Goal: Use online tool/utility: Use online tool/utility

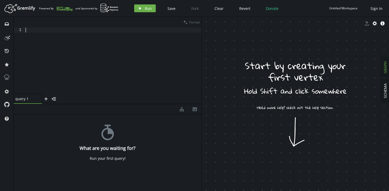
click at [62, 41] on div at bounding box center [112, 66] width 177 height 76
paste textarea
click at [194, 22] on span "Format" at bounding box center [194, 22] width 10 height 4
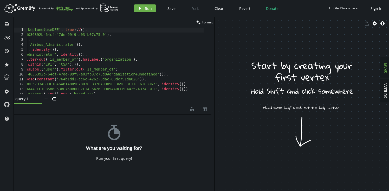
drag, startPoint x: 201, startPoint y: 120, endPoint x: 256, endPoint y: 119, distance: 55.1
click at [214, 119] on div at bounding box center [214, 104] width 0 height 174
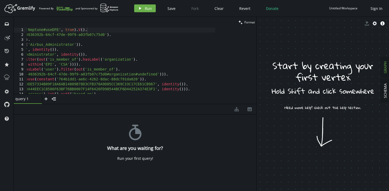
scroll to position [0, 0]
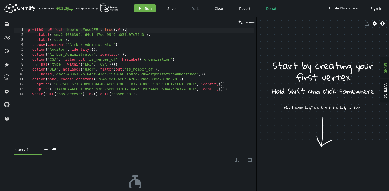
drag, startPoint x: 194, startPoint y: 104, endPoint x: 194, endPoint y: 154, distance: 50.7
click at [194, 154] on div at bounding box center [135, 154] width 242 height 0
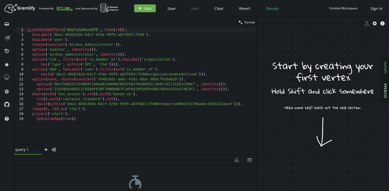
click at [148, 123] on div "g . withSideEffect ( 'Neptune#useDFE' , true ) . V ( ) . hasLabel ( 'dmv2-40363…" at bounding box center [141, 91] width 229 height 127
click at [87, 37] on div "g . withSideEffect ( 'Neptune#useDFE' , true ) . V ( ) . hasLabel ( 'dmv2-40363…" at bounding box center [141, 91] width 229 height 127
click at [76, 39] on div "g . withSideEffect ( 'Neptune#useDFE' , true ) . V ( ) . hasLabel ( 'dmv2-40363…" at bounding box center [141, 91] width 229 height 127
click at [87, 70] on div "g . withSideEffect ( 'Neptune#useDFE' , true ) . V ( ) . hasLabel ( 'dmv2-40363…" at bounding box center [141, 91] width 229 height 127
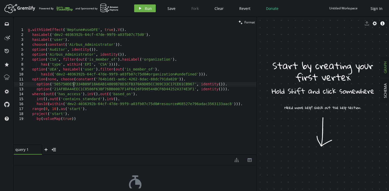
click at [75, 85] on div "g . withSideEffect ( 'Neptune#useDFE' , true ) . V ( ) . hasLabel ( 'dmv2-40363…" at bounding box center [141, 91] width 229 height 127
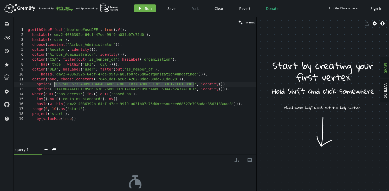
click at [71, 91] on div "g . withSideEffect ( 'Neptune#useDFE' , true ) . V ( ) . hasLabel ( 'dmv2-40363…" at bounding box center [141, 91] width 229 height 127
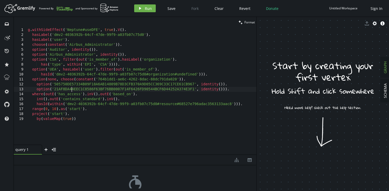
click at [71, 91] on div "g . withSideEffect ( 'Neptune#useDFE' , true ) . V ( ) . hasLabel ( 'dmv2-40363…" at bounding box center [141, 91] width 229 height 127
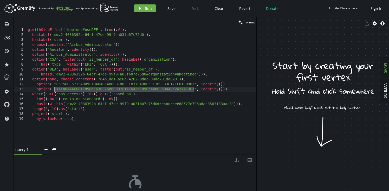
click at [69, 96] on div "g . withSideEffect ( 'Neptune#useDFE' , true ) . V ( ) . hasLabel ( 'dmv2-40363…" at bounding box center [141, 91] width 229 height 127
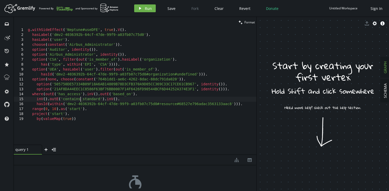
click at [80, 100] on div "g . withSideEffect ( 'Neptune#useDFE' , true ) . V ( ) . hasLabel ( 'dmv2-40363…" at bounding box center [141, 91] width 229 height 127
click at [73, 96] on div "g . withSideEffect ( 'Neptune#useDFE' , true ) . V ( ) . hasLabel ( 'dmv2-40363…" at bounding box center [141, 91] width 229 height 127
drag, startPoint x: 67, startPoint y: 104, endPoint x: 115, endPoint y: 103, distance: 47.8
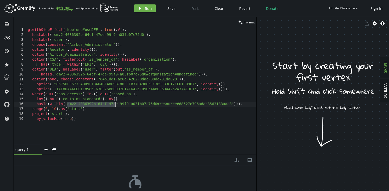
click at [115, 103] on div "g . withSideEffect ( 'Neptune#useDFE' , true ) . V ( ) . hasLabel ( 'dmv2-40363…" at bounding box center [141, 91] width 229 height 127
click at [231, 104] on div "g . withSideEffect ( 'Neptune#useDFE' , true ) . V ( ) . hasLabel ( 'dmv2-40363…" at bounding box center [141, 91] width 229 height 127
click at [52, 110] on div "g . withSideEffect ( 'Neptune#useDFE' , true ) . V ( ) . hasLabel ( 'dmv2-40363…" at bounding box center [141, 91] width 229 height 127
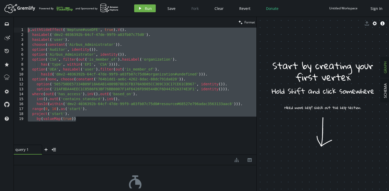
drag, startPoint x: 79, startPoint y: 120, endPoint x: 16, endPoint y: 29, distance: 110.2
click at [16, 29] on div "range(0, 10).as('start'). 1 2 3 4 5 6 7 8 9 10 11 12 13 14 15 16 17 18 19 g . w…" at bounding box center [135, 86] width 242 height 117
click at [165, 78] on div "g . withSideEffect ( 'Neptune#useDFE' , true ) . V ( ) . hasLabel ( 'dmv2-40363…" at bounding box center [141, 91] width 229 height 127
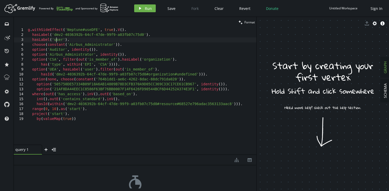
click at [57, 40] on div "g . withSideEffect ( 'Neptune#useDFE' , true ) . V ( ) . hasLabel ( 'dmv2-40363…" at bounding box center [141, 91] width 229 height 127
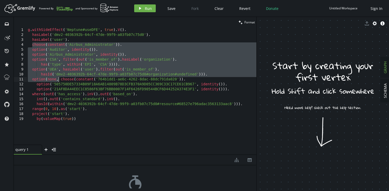
click at [58, 79] on div "g . withSideEffect ( 'Neptune#useDFE' , true ) . V ( ) . hasLabel ( 'dmv2-40363…" at bounding box center [141, 91] width 229 height 127
click at [57, 47] on div "g . withSideEffect ( 'Neptune#useDFE' , true ) . V ( ) . hasLabel ( 'dmv2-40363…" at bounding box center [141, 91] width 229 height 127
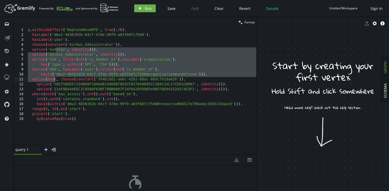
click at [55, 79] on div "g . withSideEffect ( 'Neptune#useDFE' , true ) . V ( ) . hasLabel ( 'dmv2-40363…" at bounding box center [141, 91] width 229 height 127
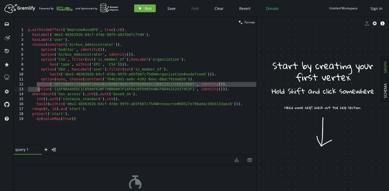
drag, startPoint x: 37, startPoint y: 83, endPoint x: 39, endPoint y: 88, distance: 4.9
click at [39, 88] on div "g . withSideEffect ( 'Neptune#useDFE' , true ) . V ( ) . hasLabel ( 'dmv2-40363…" at bounding box center [141, 91] width 229 height 127
click at [45, 83] on div "g . withSideEffect ( 'Neptune#useDFE' , true ) . V ( ) . hasLabel ( 'dmv2-40363…" at bounding box center [141, 91] width 229 height 127
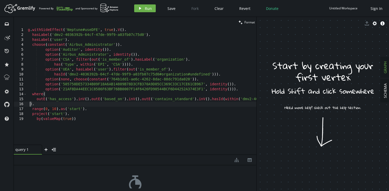
scroll to position [0, 4]
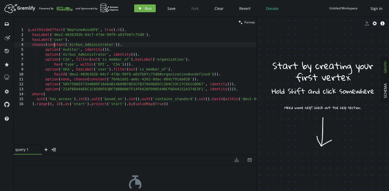
click at [54, 45] on div "g . withSideEffect ( 'Neptune#useDFE' , true ) . V ( ) . hasLabel ( 'dmv2-40363…" at bounding box center [220, 90] width 386 height 125
click at [47, 45] on div "g . withSideEffect ( 'Neptune#useDFE' , true ) . V ( ) . hasLabel ( 'dmv2-40363…" at bounding box center [220, 90] width 386 height 125
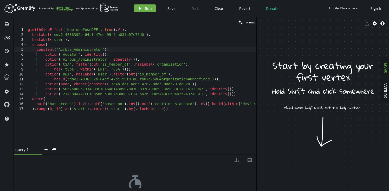
scroll to position [0, 11]
click at [234, 94] on div "g . withSideEffect ( 'Neptune#useDFE' , true ) . V ( ) . hasLabel ( 'dmv2-40363…" at bounding box center [220, 90] width 386 height 125
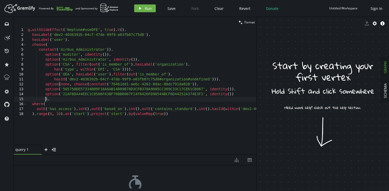
scroll to position [0, 13]
click at [128, 99] on div "g . withSideEffect ( 'Neptune#useDFE' , true ) . V ( ) . hasLabel ( 'dmv2-40363…" at bounding box center [220, 90] width 386 height 125
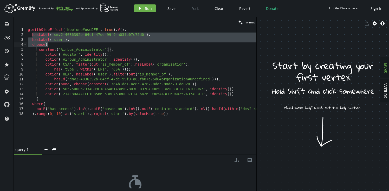
drag, startPoint x: 31, startPoint y: 35, endPoint x: 72, endPoint y: 43, distance: 41.8
click at [72, 43] on div "g . withSideEffect ( 'Neptune#useDFE' , true ) . V ( ) . hasLabel ( 'dmv2-40363…" at bounding box center [220, 90] width 386 height 125
click at [56, 45] on div "g . withSideEffect ( 'Neptune#useDFE' , true ) . V ( ) . hasLabel ( 'dmv2-40363…" at bounding box center [220, 90] width 386 height 125
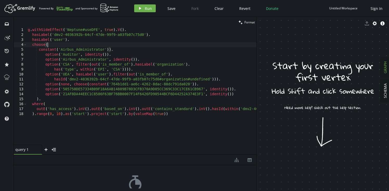
click at [42, 45] on div "g . withSideEffect ( 'Neptune#useDFE' , true ) . V ( ) . hasLabel ( 'dmv2-40363…" at bounding box center [220, 90] width 386 height 125
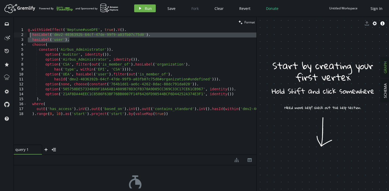
drag, startPoint x: 71, startPoint y: 40, endPoint x: 29, endPoint y: 35, distance: 42.2
click at [29, 35] on div "g . withSideEffect ( 'Neptune#useDFE' , true ) . V ( ) . hasLabel ( 'dmv2-40363…" at bounding box center [220, 90] width 386 height 125
click at [90, 44] on div "g . withSideEffect ( 'Neptune#useDFE' , true ) . V ( ) . hasLabel ( 'dmv2-40363…" at bounding box center [220, 90] width 386 height 125
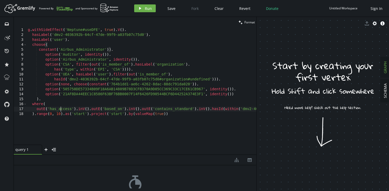
click at [62, 109] on div "g . withSideEffect ( 'Neptune#useDFE' , true ) . V ( ) . hasLabel ( 'dmv2-40363…" at bounding box center [220, 90] width 386 height 125
type textarea "outE('has_access').inV().outE('based_on').inV().outE('contains_standard').inV()…"
click at [173, 109] on div "g . withSideEffect ( 'Neptune#useDFE' , true ) . V ( ) . hasLabel ( 'dmv2-40363…" at bounding box center [220, 90] width 386 height 125
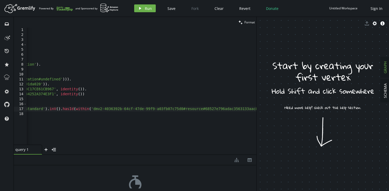
scroll to position [0, 157]
click at [192, 110] on div "g . withSideEffect ( 'Neptune#useDFE' , true ) . V ( ) . hasLabel ( 'dmv2-40363…" at bounding box center [63, 90] width 386 height 125
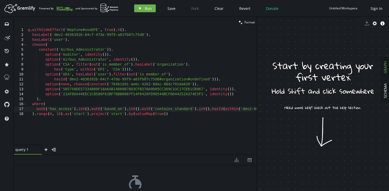
scroll to position [0, 0]
